Goal: Navigation & Orientation: Find specific page/section

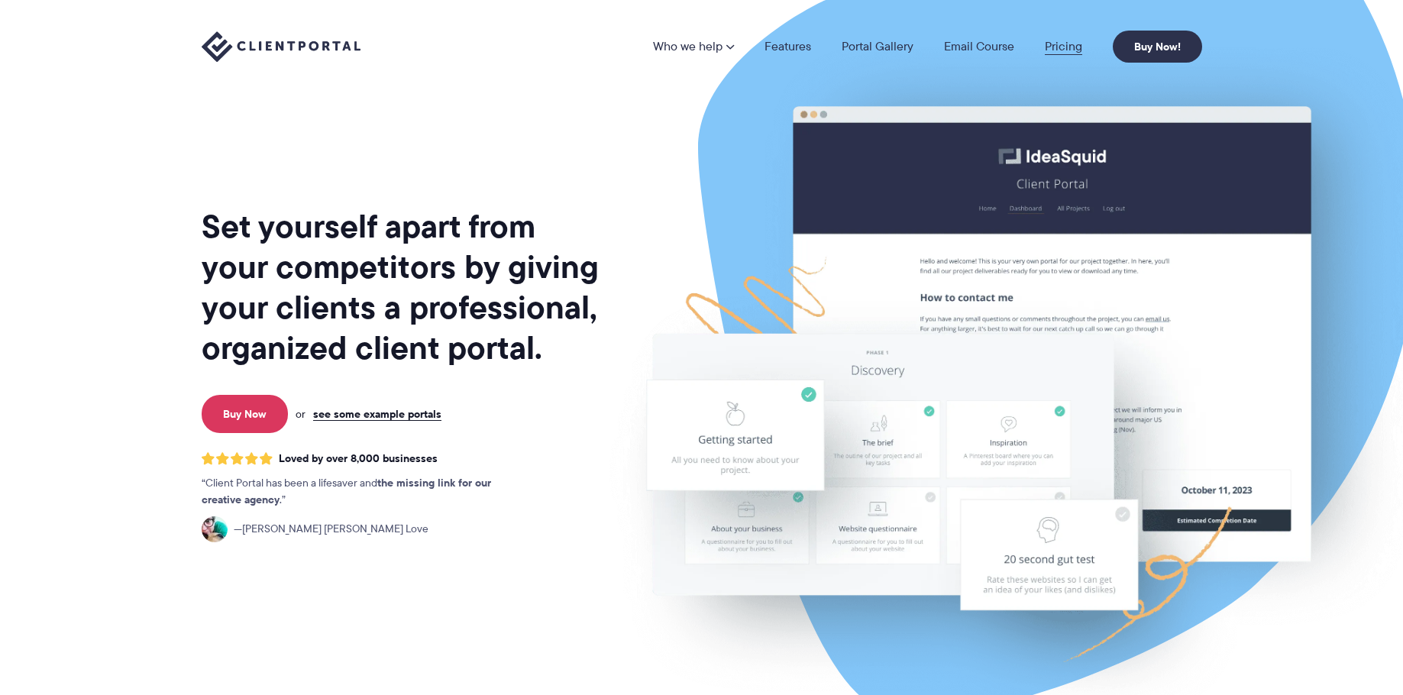
click at [1072, 43] on link "Pricing" at bounding box center [1063, 46] width 37 height 12
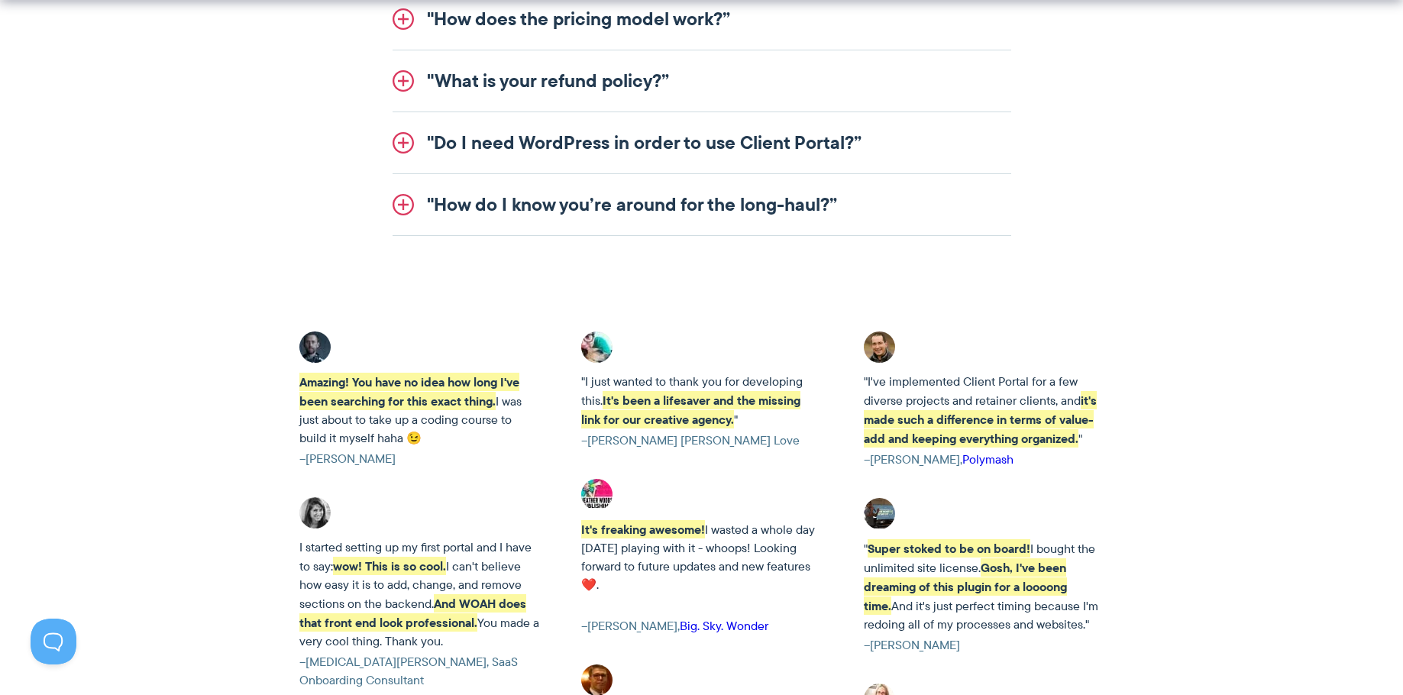
scroll to position [2520, 0]
